Goal: Task Accomplishment & Management: Use online tool/utility

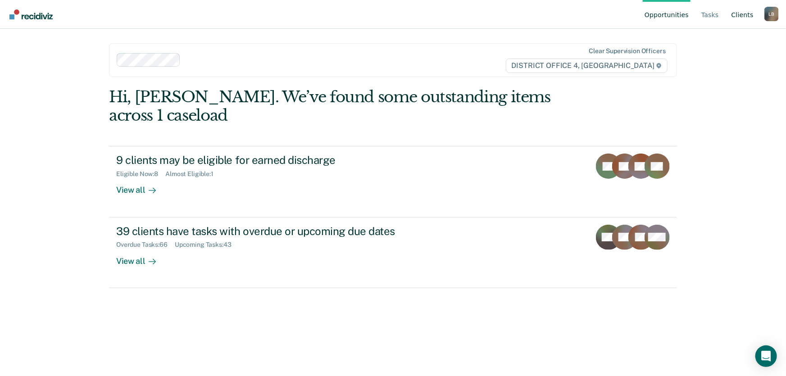
click at [742, 14] on link "Client s" at bounding box center [743, 14] width 26 height 29
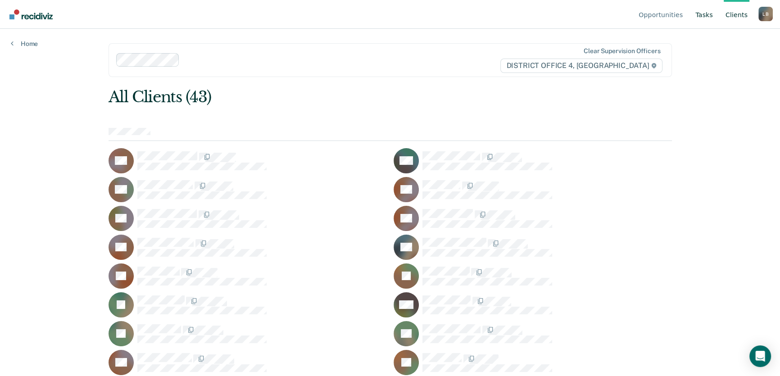
click at [708, 14] on link "Tasks" at bounding box center [703, 14] width 21 height 29
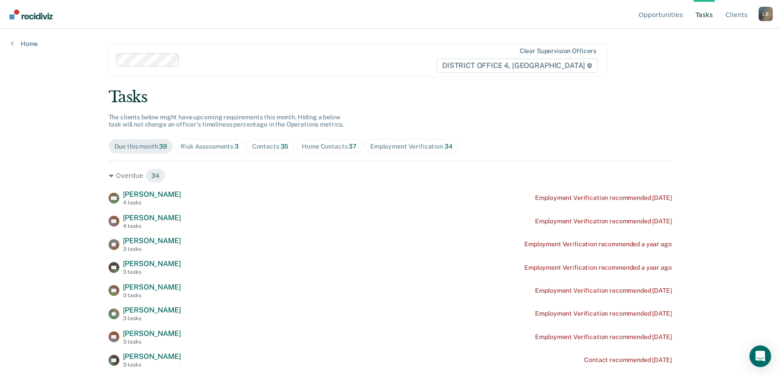
click at [193, 145] on div "Risk Assessments 3" at bounding box center [210, 147] width 58 height 8
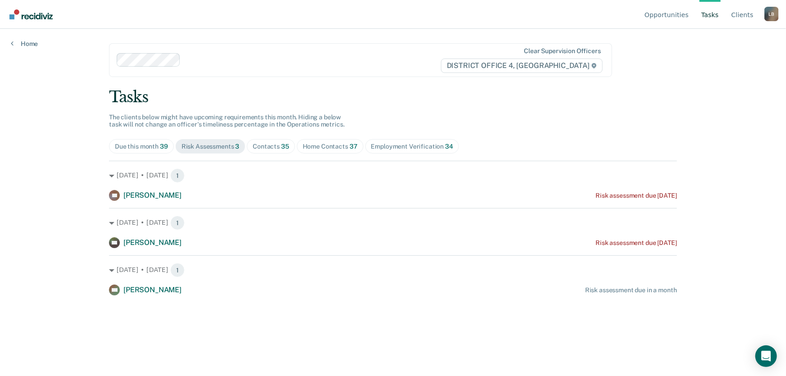
click at [270, 147] on div "Contacts 35" at bounding box center [271, 147] width 36 height 8
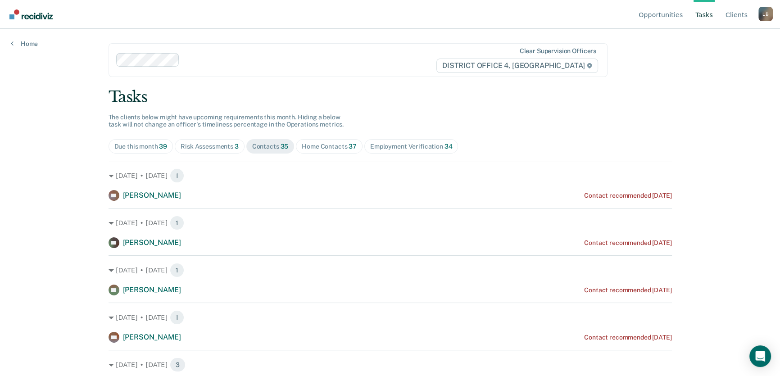
click at [327, 145] on div "Home Contacts 37" at bounding box center [329, 147] width 55 height 8
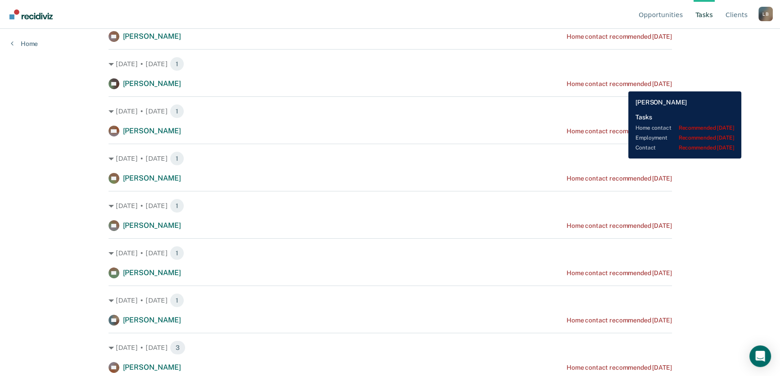
scroll to position [82, 0]
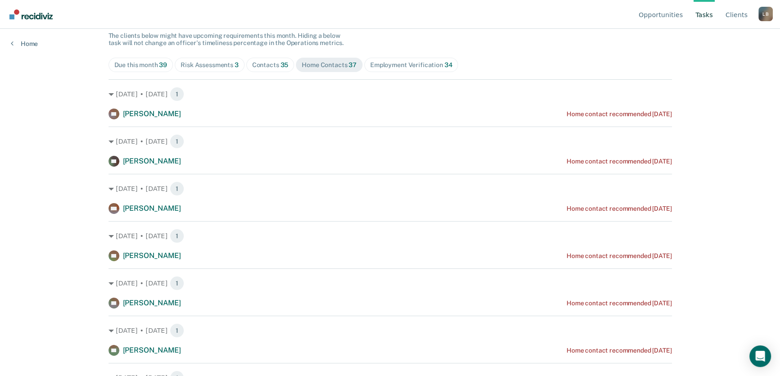
click at [405, 64] on div "Employment Verification 34" at bounding box center [411, 65] width 82 height 8
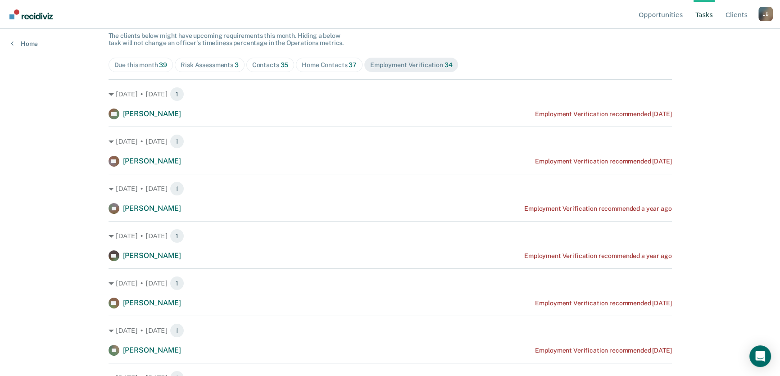
click at [315, 63] on div "Home Contacts 37" at bounding box center [329, 65] width 55 height 8
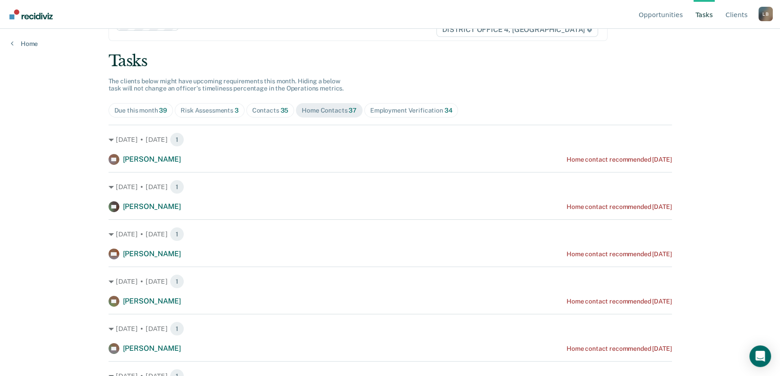
scroll to position [0, 0]
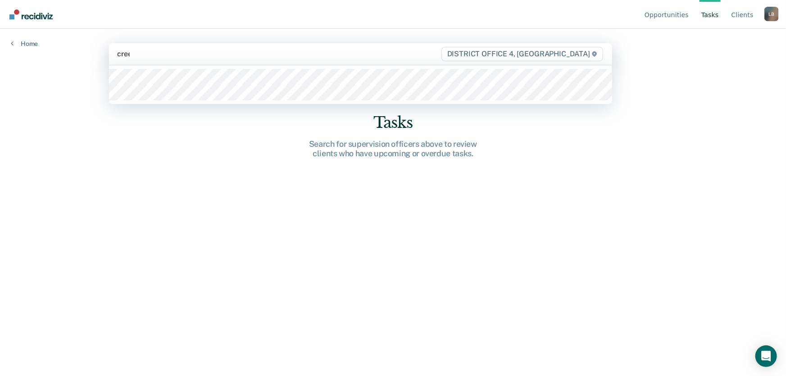
type input "[PERSON_NAME]"
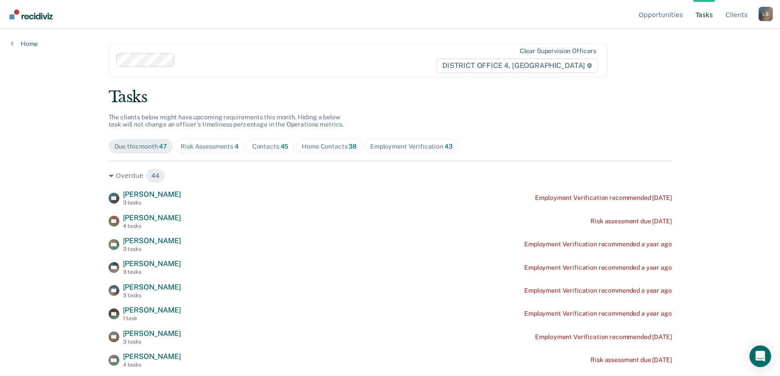
click at [324, 145] on div "Home Contacts 38" at bounding box center [329, 147] width 55 height 8
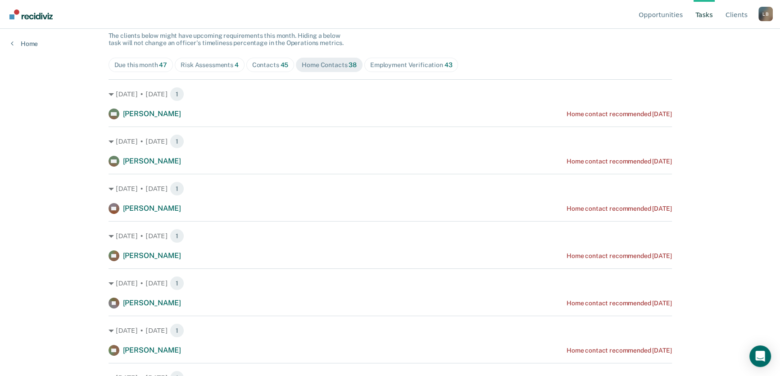
scroll to position [41, 0]
